Goal: Find contact information: Find contact information

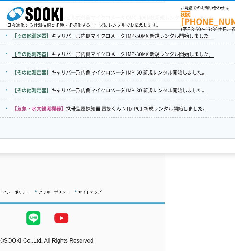
scroll to position [1199, 0]
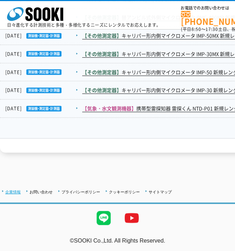
click at [17, 188] on li "企業情報" at bounding box center [11, 191] width 19 height 7
click at [17, 190] on link "企業情報" at bounding box center [12, 192] width 15 height 4
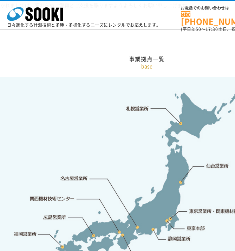
scroll to position [1406, 57]
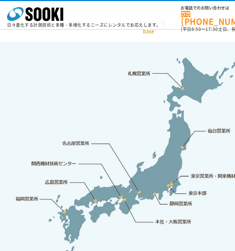
click at [175, 218] on link "本社・大阪営業所" at bounding box center [173, 221] width 37 height 7
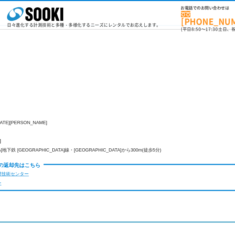
scroll to position [1696, 0]
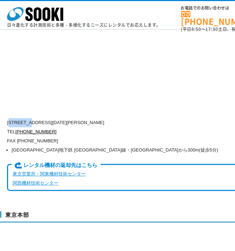
drag, startPoint x: 10, startPoint y: 116, endPoint x: 32, endPoint y: 115, distance: 22.5
click at [32, 118] on p "〒550-0005 大阪府大阪市西区西本町1-15-10 辰野西本町ビル13階" at bounding box center [175, 122] width 337 height 9
copy p "550-0005"
click at [39, 129] on link "[PHONE_NUMBER]" at bounding box center [35, 131] width 41 height 5
drag, startPoint x: 38, startPoint y: 113, endPoint x: 105, endPoint y: 114, distance: 67.1
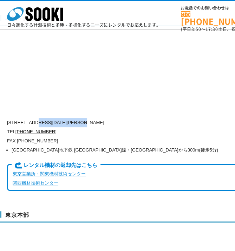
click at [105, 118] on p "〒550-0005 大阪府大阪市西区西本町1-15-10 辰野西本町ビル13階" at bounding box center [175, 122] width 337 height 9
copy p "大阪府大阪市西区西本町1-15-10"
drag, startPoint x: 149, startPoint y: 115, endPoint x: 108, endPoint y: 117, distance: 40.8
click at [108, 118] on p "〒550-0005 大阪府大阪市西区西本町1-15-10 辰野西本町ビル13階" at bounding box center [175, 122] width 337 height 9
copy p "辰野西本町ビル13階"
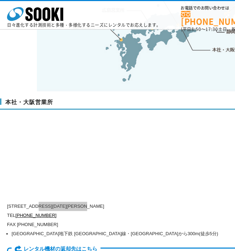
scroll to position [1591, 0]
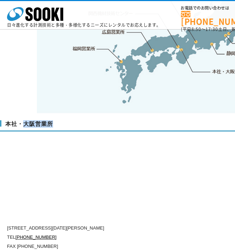
drag, startPoint x: 24, startPoint y: 116, endPoint x: 55, endPoint y: 114, distance: 31.7
click at [55, 120] on h3 "本社・大阪営業所" at bounding box center [205, 125] width 411 height 11
copy h3 "大阪営業所"
click at [6, 120] on h3 "本社・大阪営業所" at bounding box center [205, 125] width 411 height 11
drag, startPoint x: 6, startPoint y: 116, endPoint x: 11, endPoint y: 116, distance: 5.7
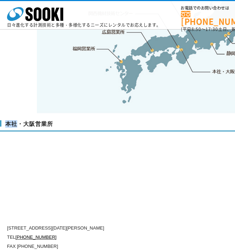
click at [11, 120] on h3 "本社・大阪営業所" at bounding box center [205, 125] width 411 height 11
copy h3 "本社"
click at [168, 161] on div "本社・大阪営業所 〒550-0005 大阪府大阪市西区西本町1-15-10 辰野西本町ビル13階 TEL 0120-856-990 FAX (06)6538-…" at bounding box center [205, 211] width 411 height 196
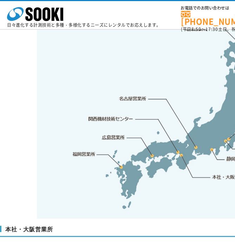
click at [98, 115] on link "関西機材技術センター" at bounding box center [111, 118] width 45 height 7
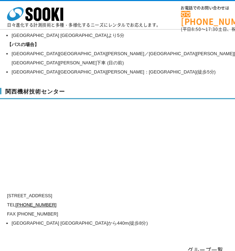
scroll to position [3172, 0]
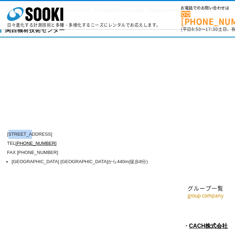
drag, startPoint x: 10, startPoint y: 115, endPoint x: 33, endPoint y: 116, distance: 22.9
click at [33, 130] on p "〒660-0083 兵庫県尼崎市道意町5-40-1" at bounding box center [175, 134] width 337 height 9
copy p "660-0083"
drag, startPoint x: 66, startPoint y: 119, endPoint x: 90, endPoint y: 113, distance: 25.0
click at [66, 130] on p "〒660-0083 兵庫県尼崎市道意町5-40-1" at bounding box center [175, 134] width 337 height 9
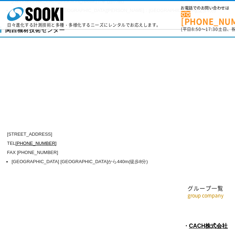
drag, startPoint x: 93, startPoint y: 112, endPoint x: 37, endPoint y: 114, distance: 56.9
click at [37, 130] on p "〒660-0083 兵庫県尼崎市道意町5-40-1" at bounding box center [175, 134] width 337 height 9
copy p "兵庫県尼崎市道意町5-40-1"
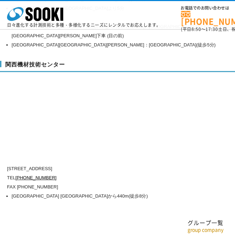
scroll to position [3137, 0]
